Goal: Information Seeking & Learning: Learn about a topic

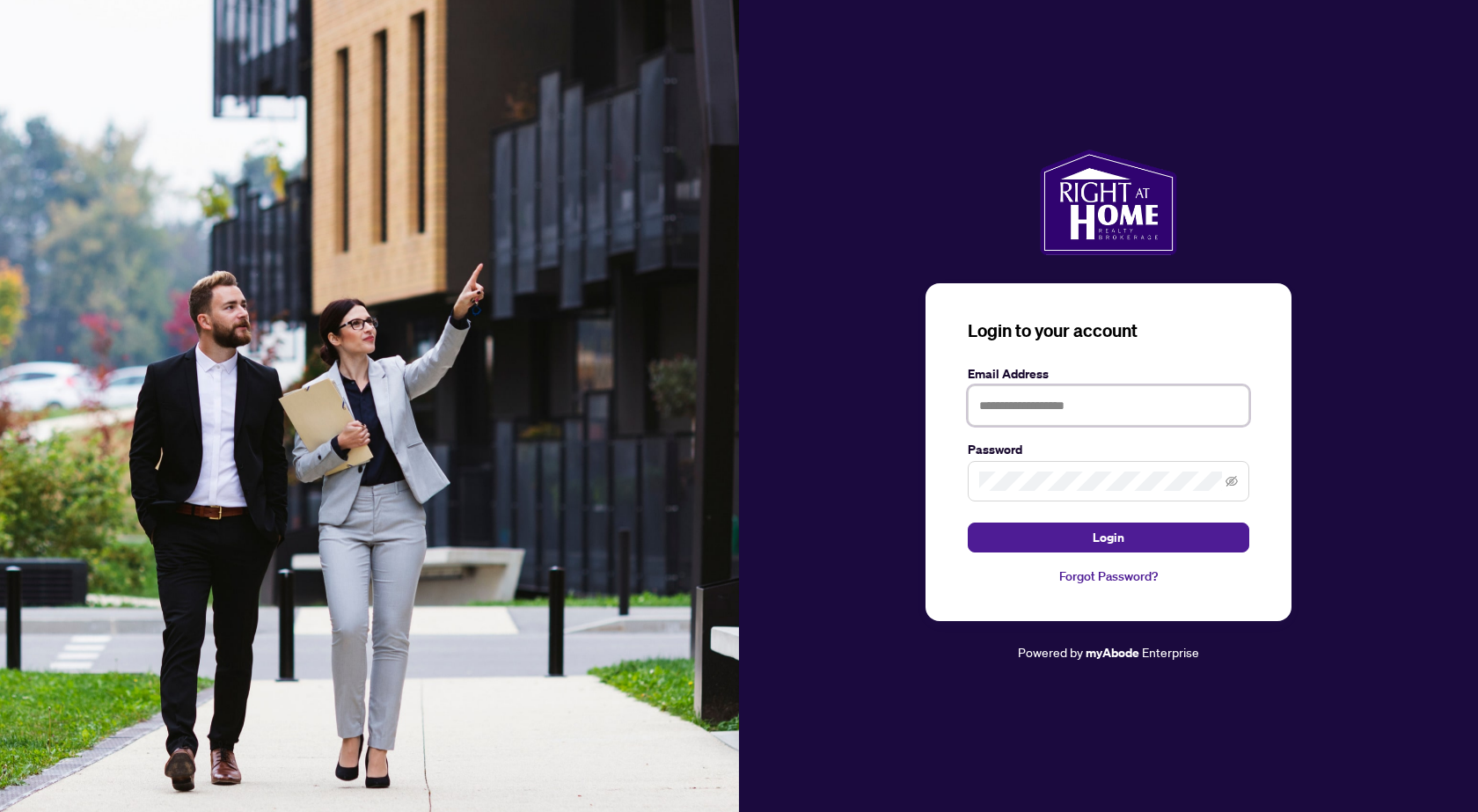
click at [1115, 406] on input "text" at bounding box center [1108, 405] width 281 height 41
type input "**********"
click at [1144, 493] on span at bounding box center [1108, 481] width 281 height 41
click at [968, 523] on button "Login" at bounding box center [1108, 537] width 281 height 30
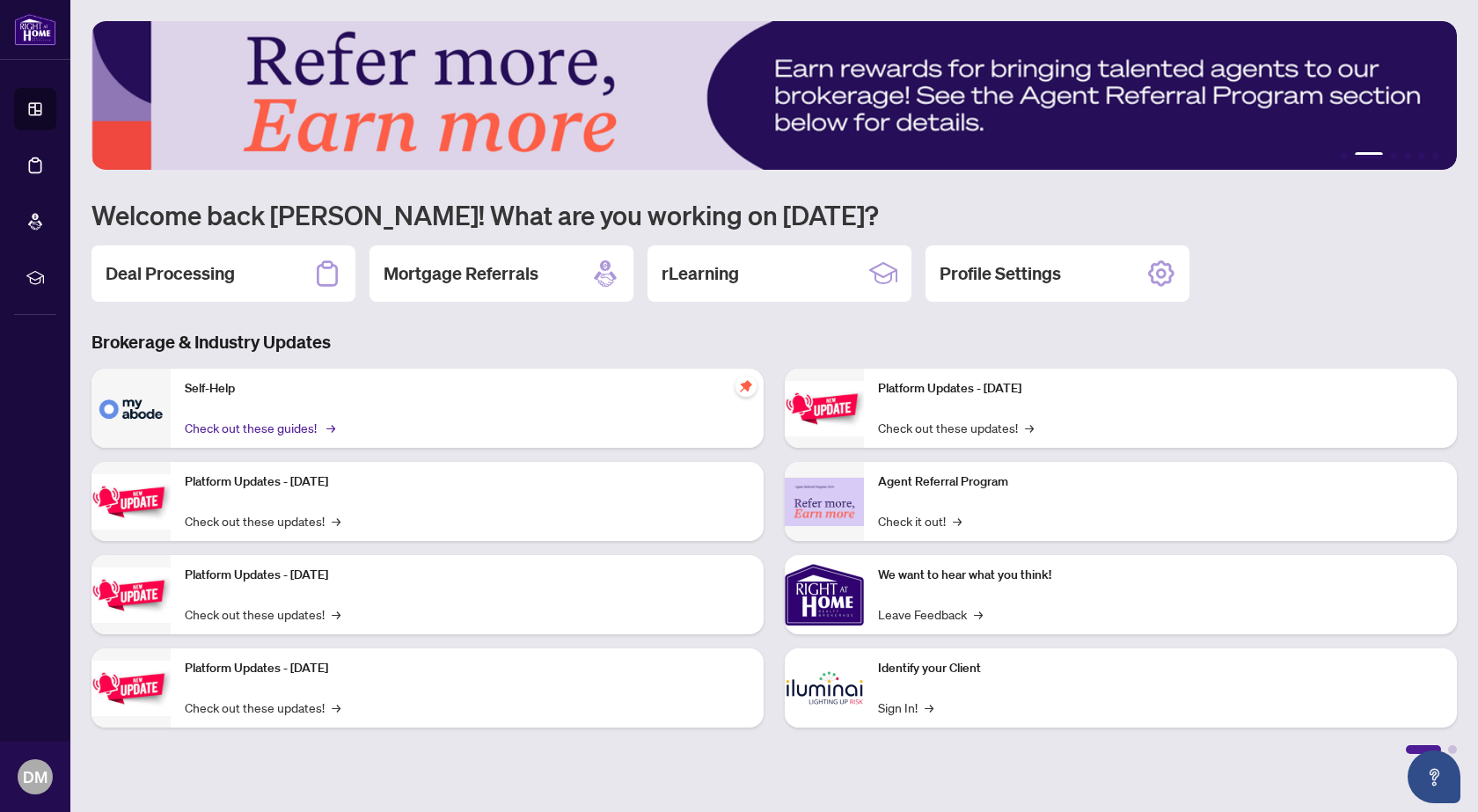
click at [292, 429] on link "Check out these guides! →" at bounding box center [258, 427] width 147 height 19
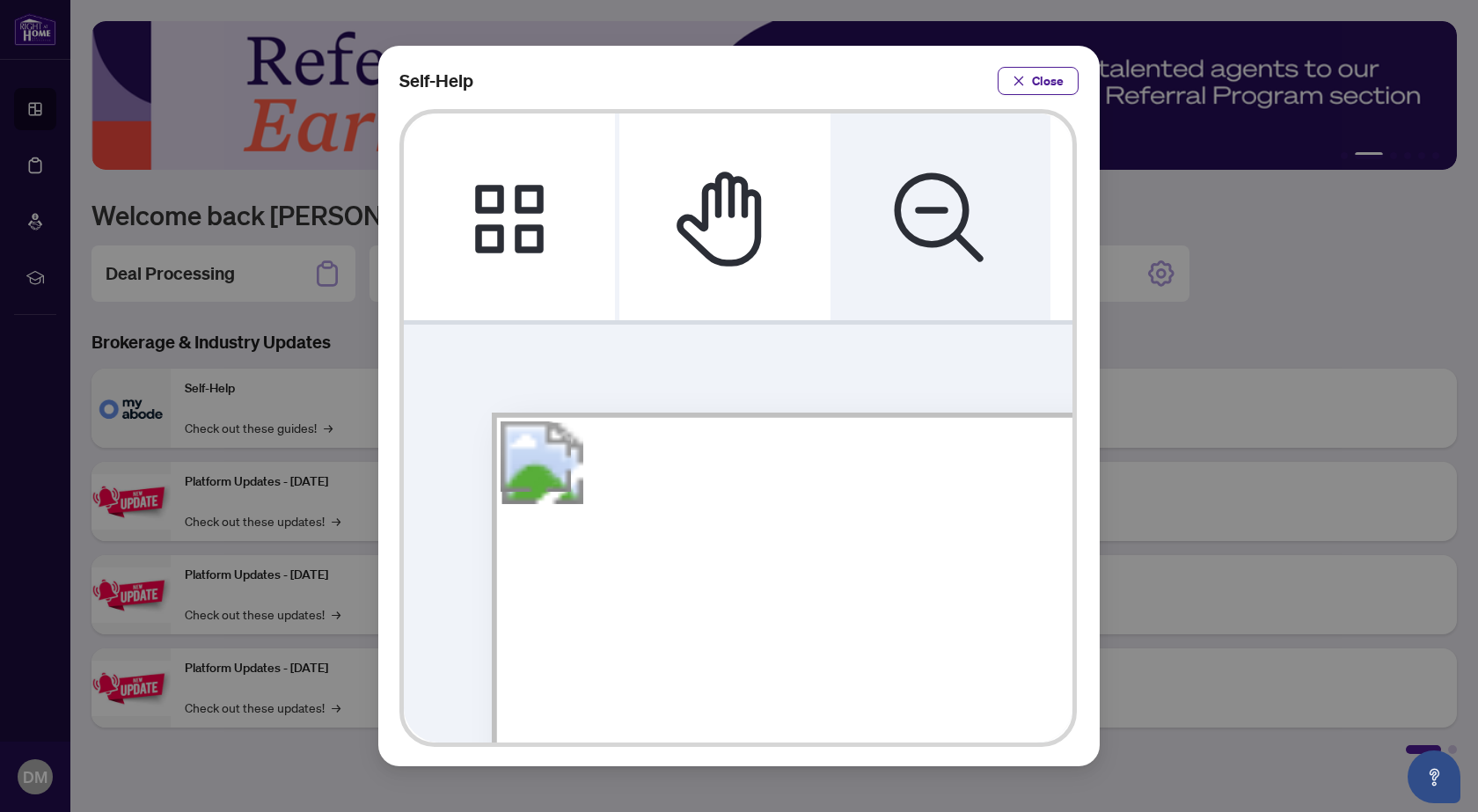
click at [940, 174] on icon "Zoom Out" at bounding box center [940, 217] width 106 height 106
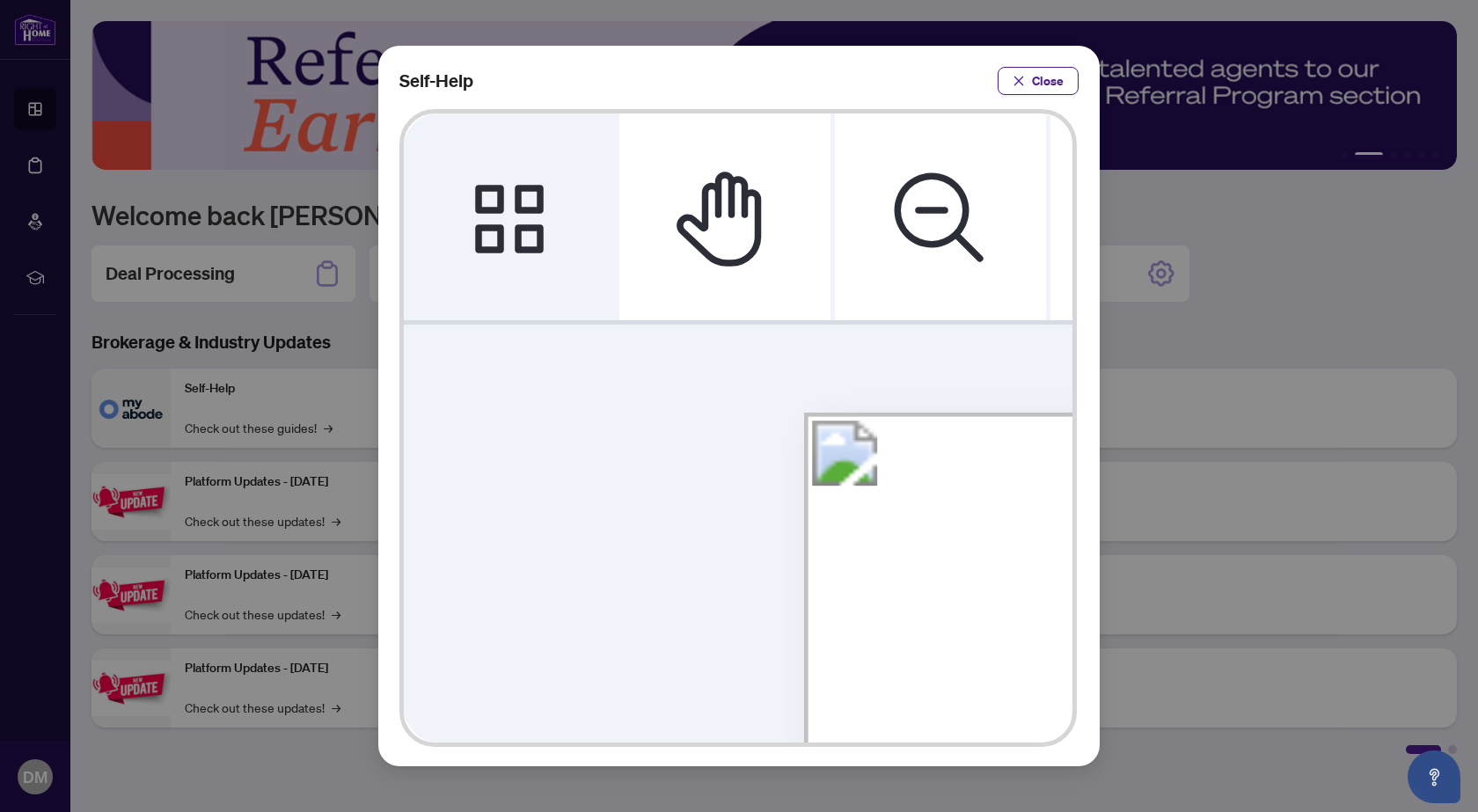
click at [488, 194] on icon "Thumbnails" at bounding box center [509, 217] width 69 height 69
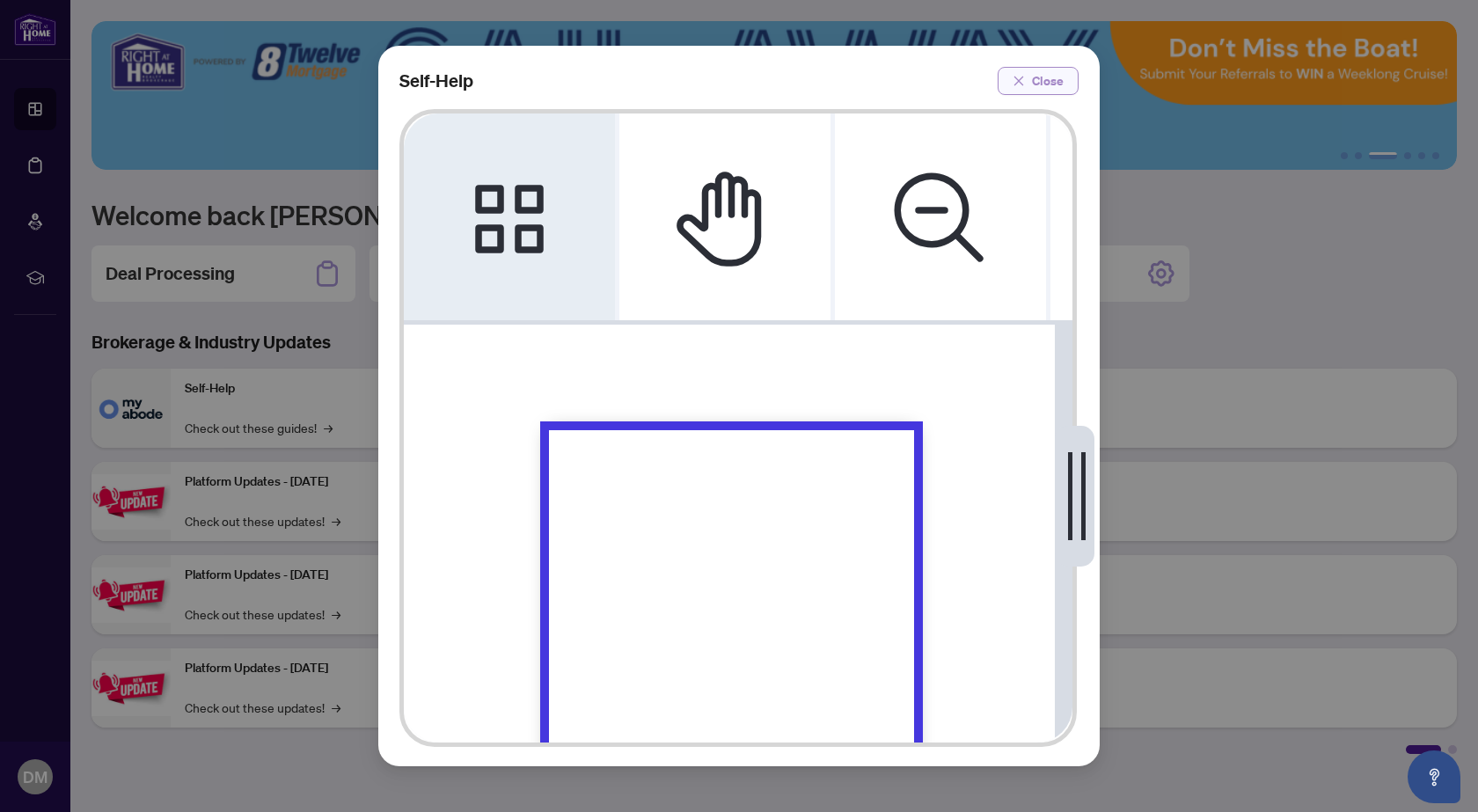
click at [1046, 76] on span "Close" at bounding box center [1047, 80] width 32 height 28
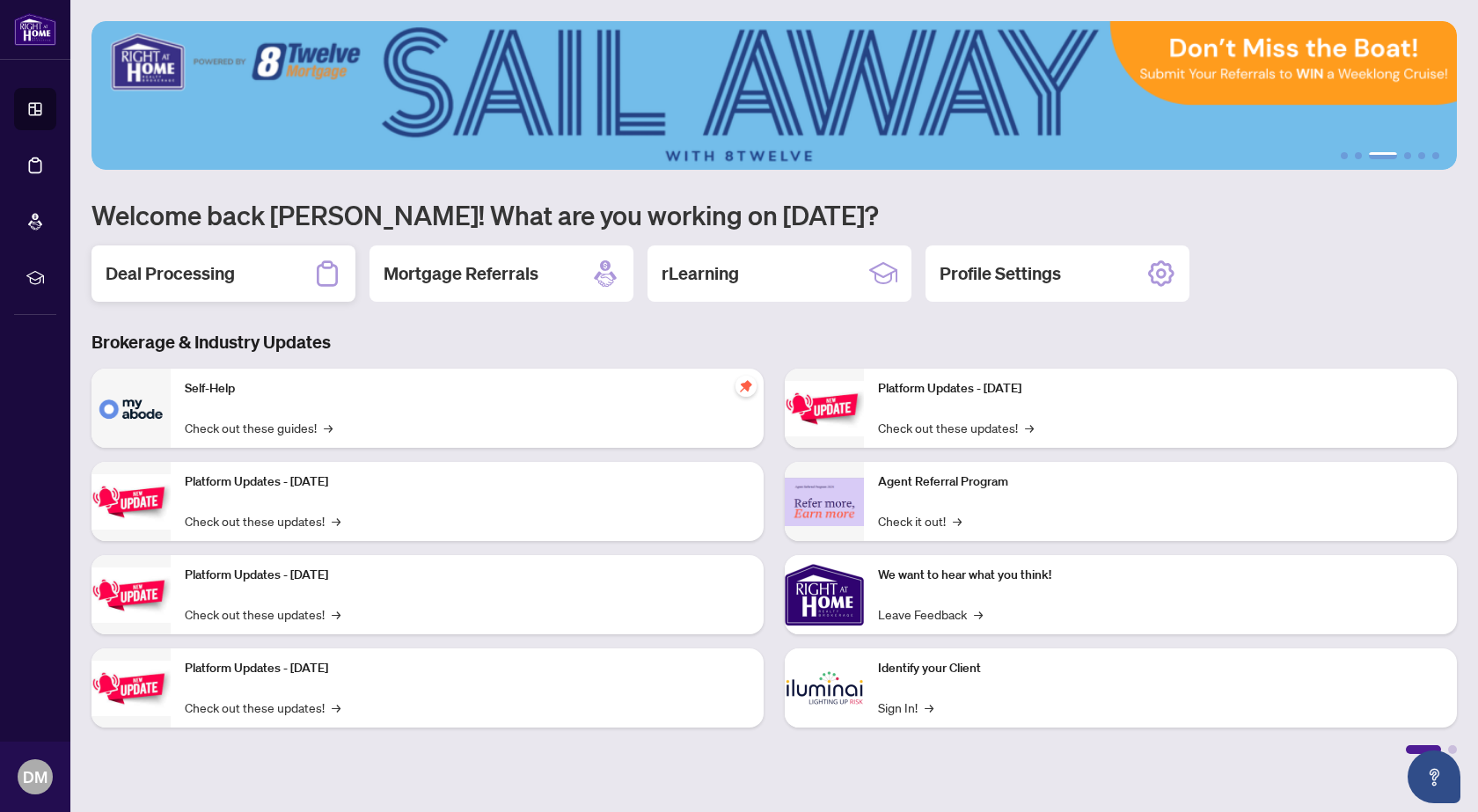
click at [257, 263] on div "Deal Processing" at bounding box center [223, 273] width 264 height 56
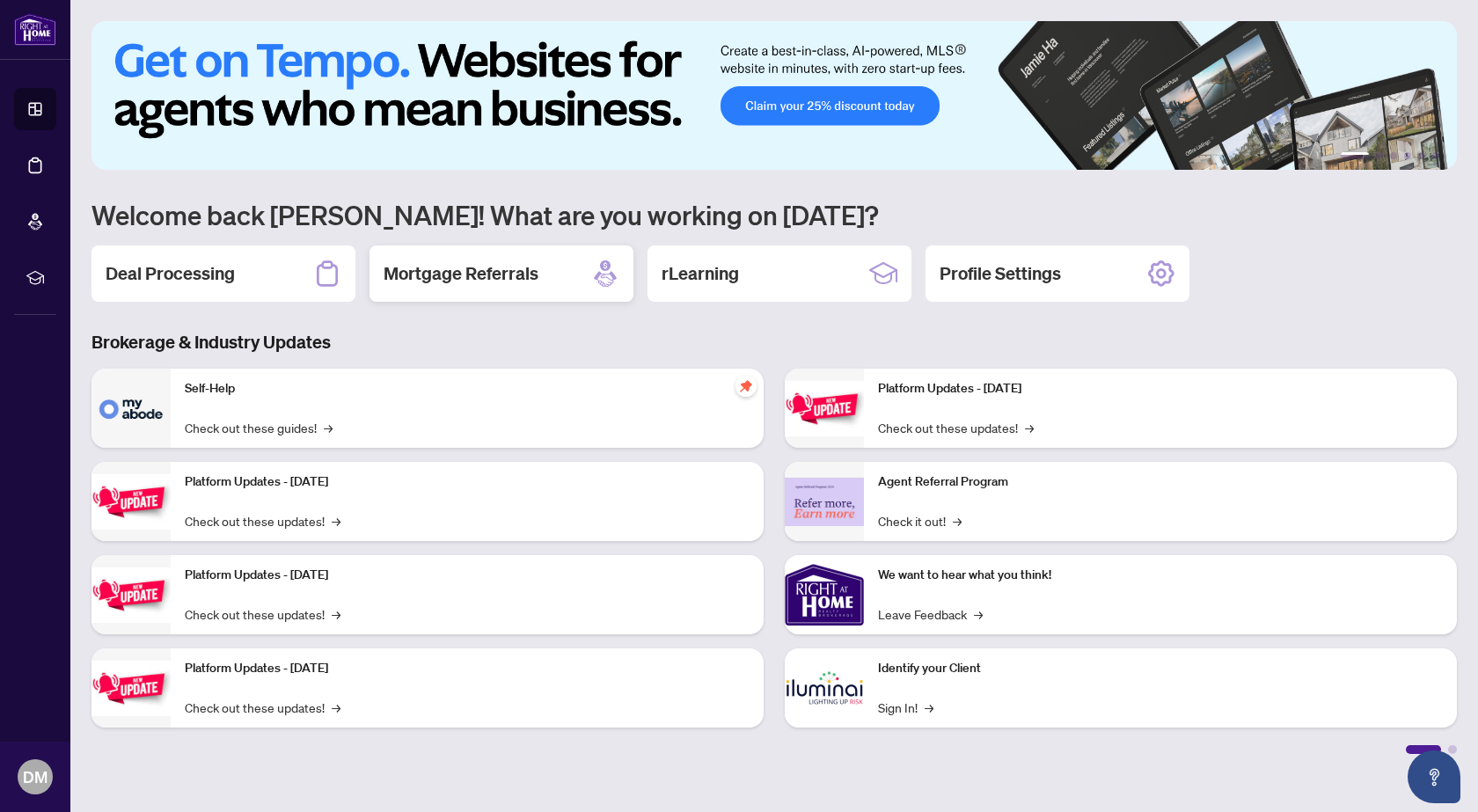
click at [461, 274] on h2 "Mortgage Referrals" at bounding box center [460, 273] width 155 height 24
click at [771, 271] on div "rLearning" at bounding box center [780, 273] width 264 height 56
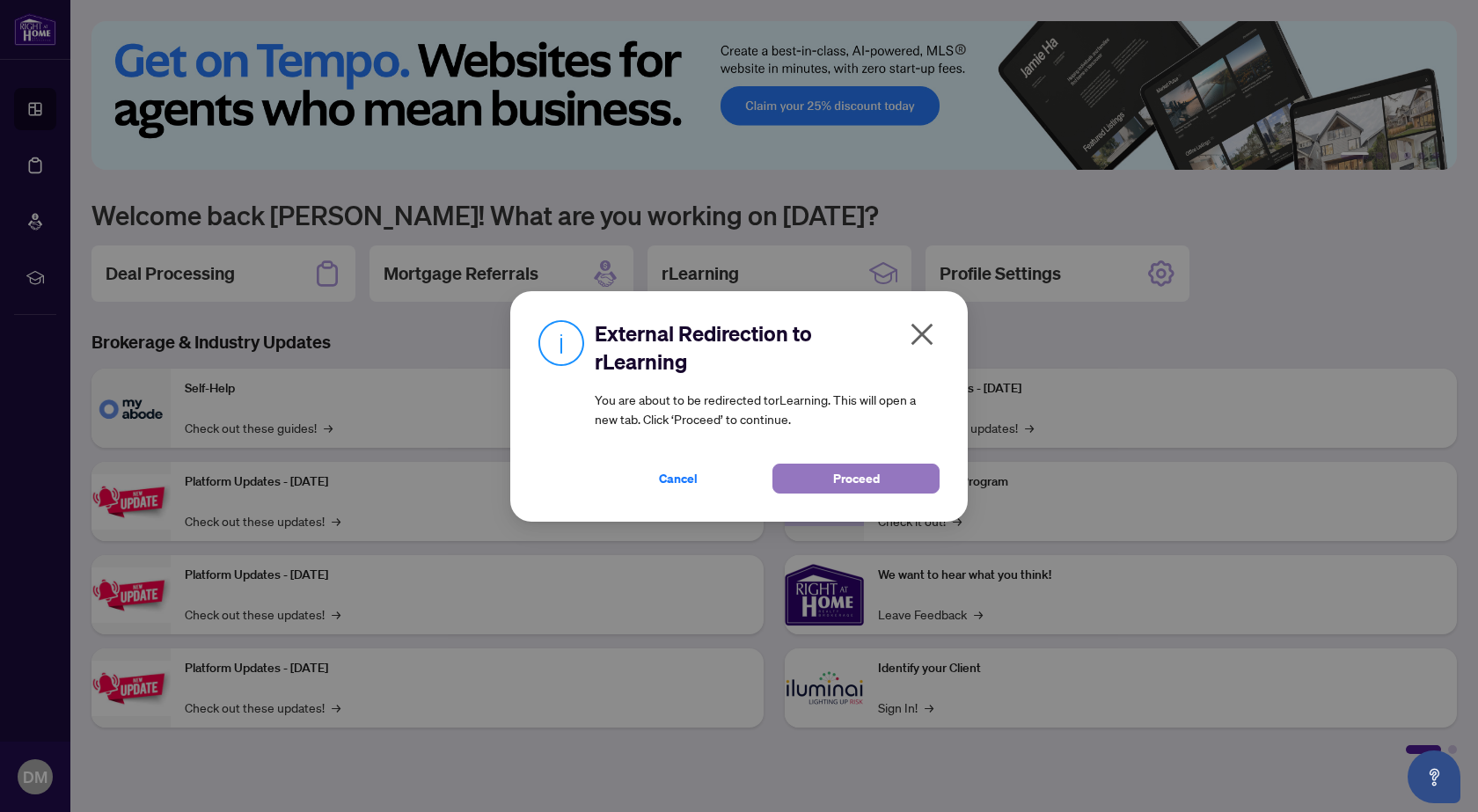
click at [850, 475] on span "Proceed" at bounding box center [857, 477] width 47 height 28
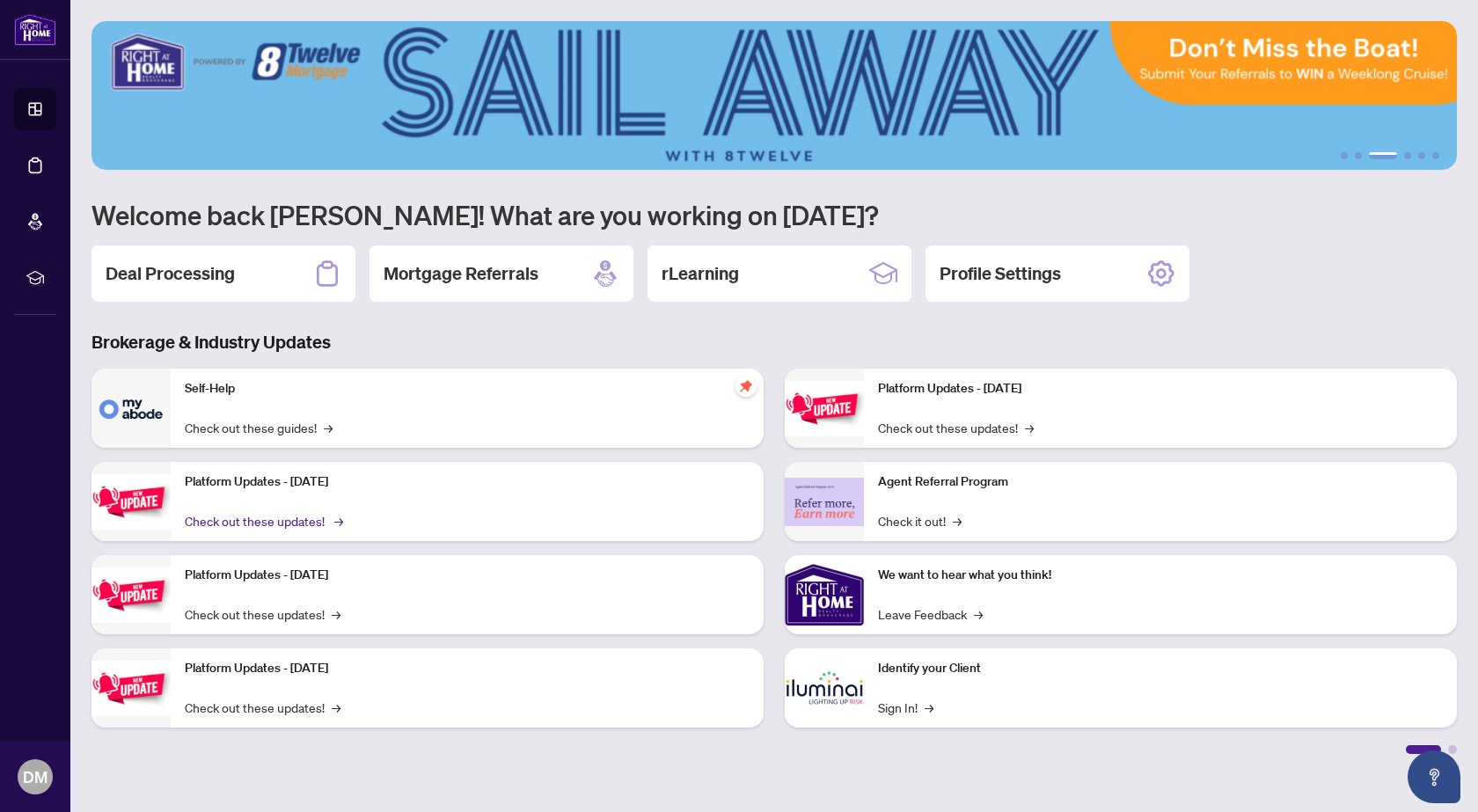
click at [318, 517] on link "Check out these updates! →" at bounding box center [262, 520] width 156 height 19
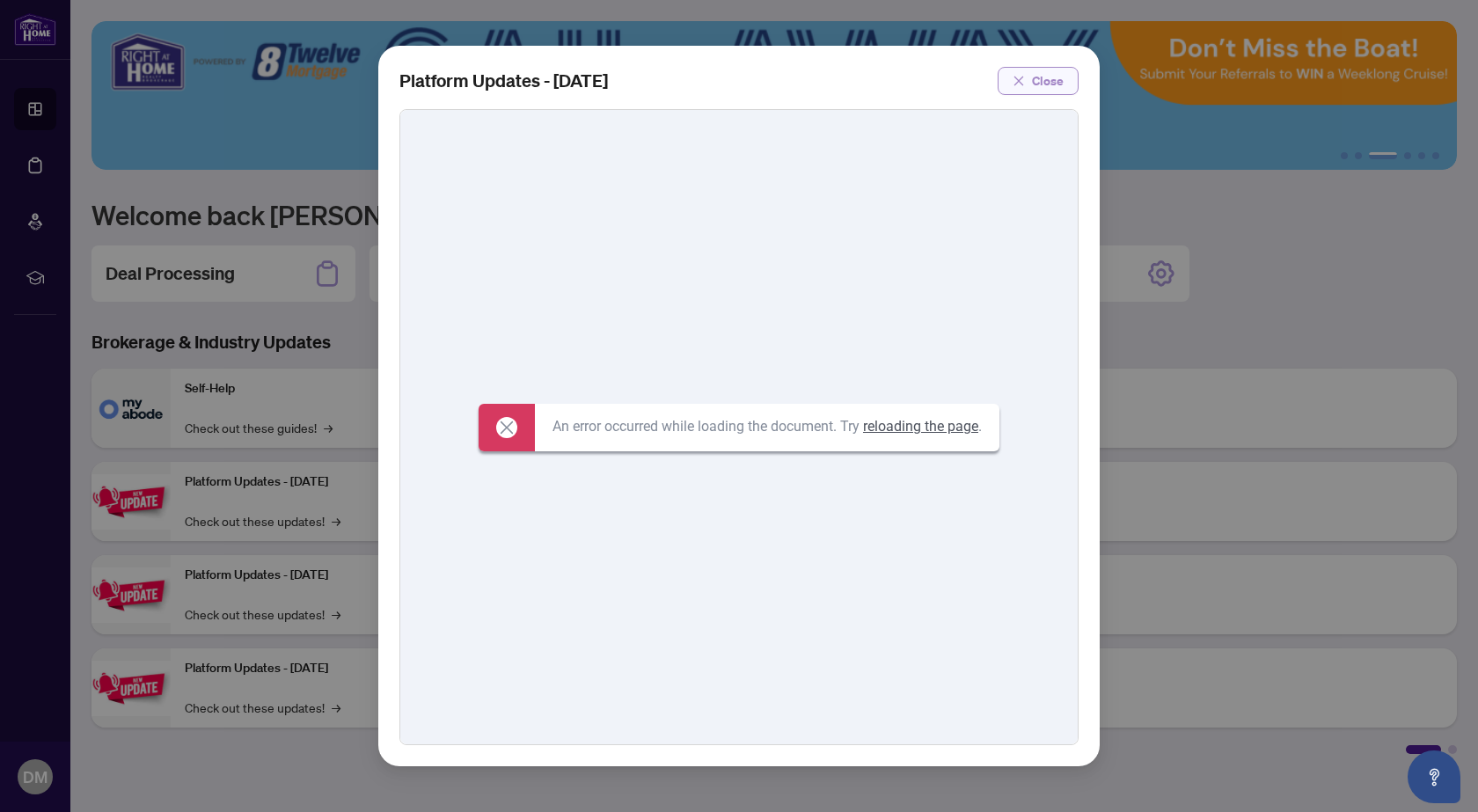
click at [1048, 79] on span "Close" at bounding box center [1047, 80] width 32 height 28
